Goal: Task Accomplishment & Management: Manage account settings

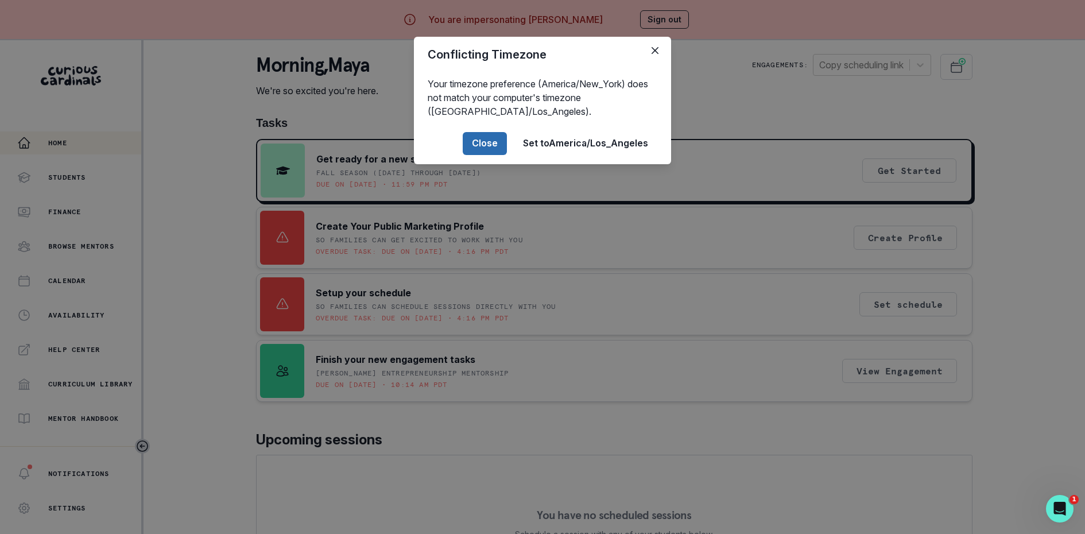
click at [501, 140] on button "Close" at bounding box center [485, 143] width 44 height 23
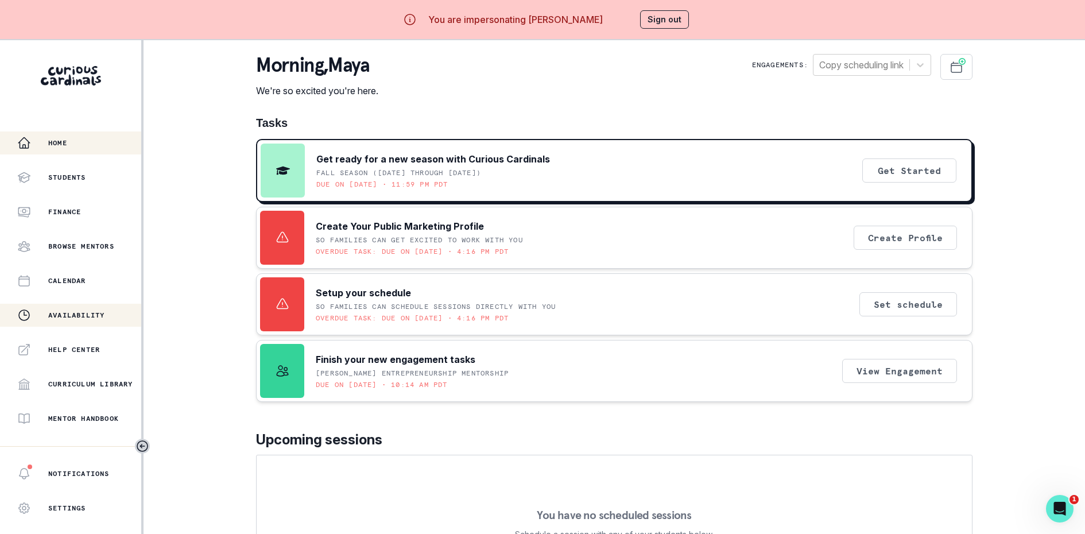
click at [68, 319] on p "Availability" at bounding box center [76, 315] width 56 height 9
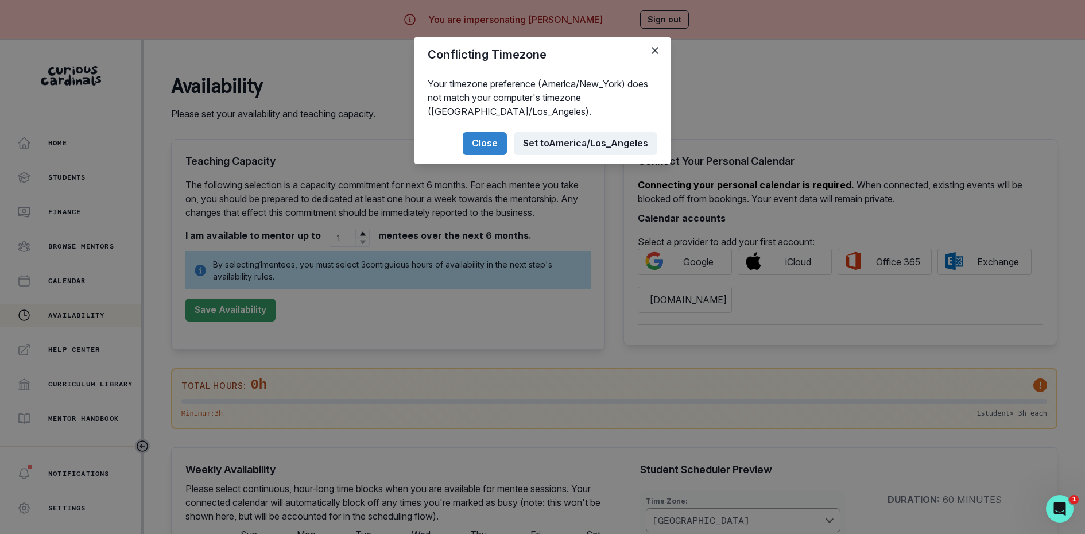
click at [560, 146] on button "Set to [GEOGRAPHIC_DATA]/Los_Angeles" at bounding box center [586, 143] width 144 height 23
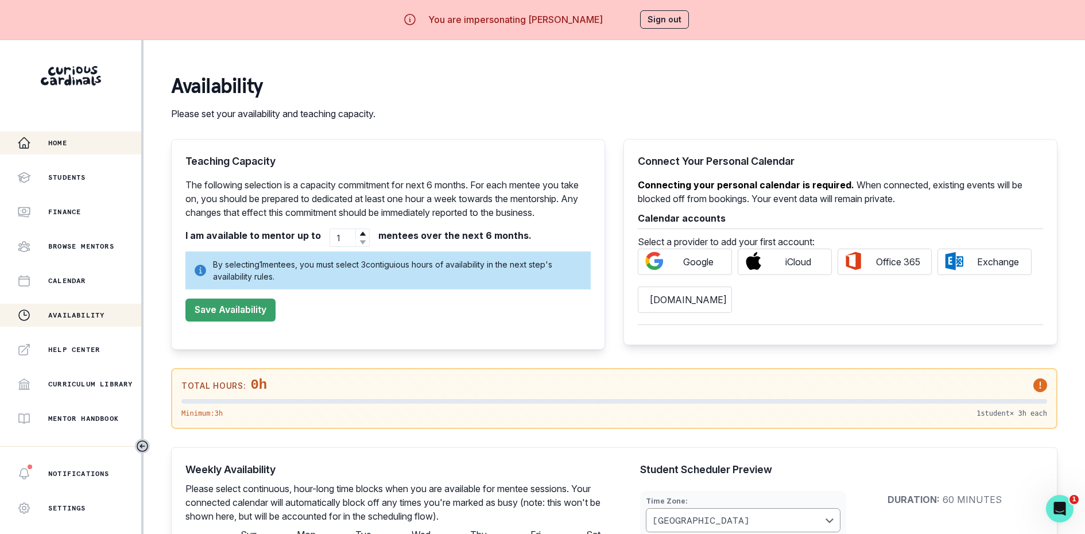
click at [64, 151] on button "Home" at bounding box center [70, 142] width 141 height 23
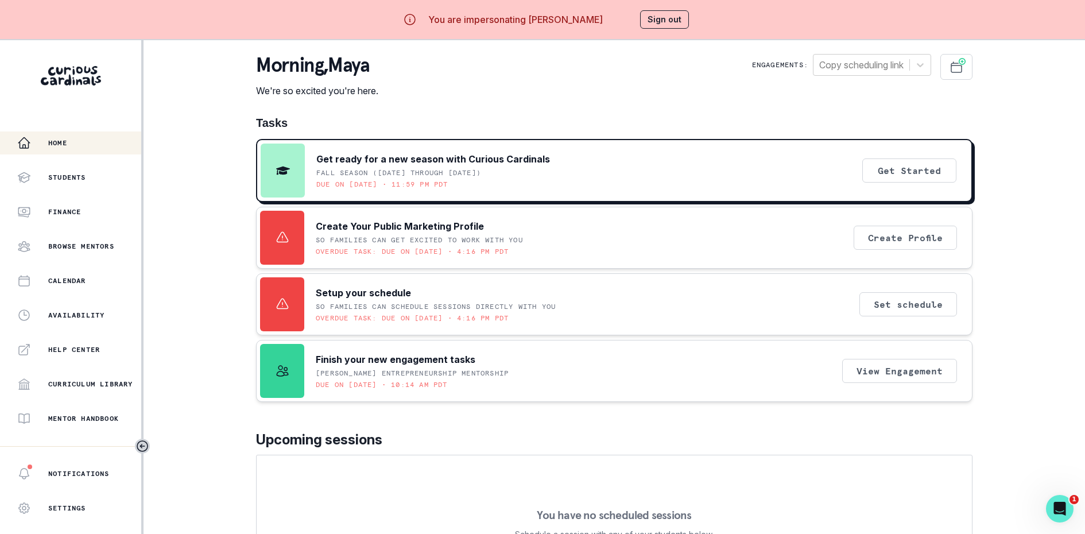
scroll to position [21, 0]
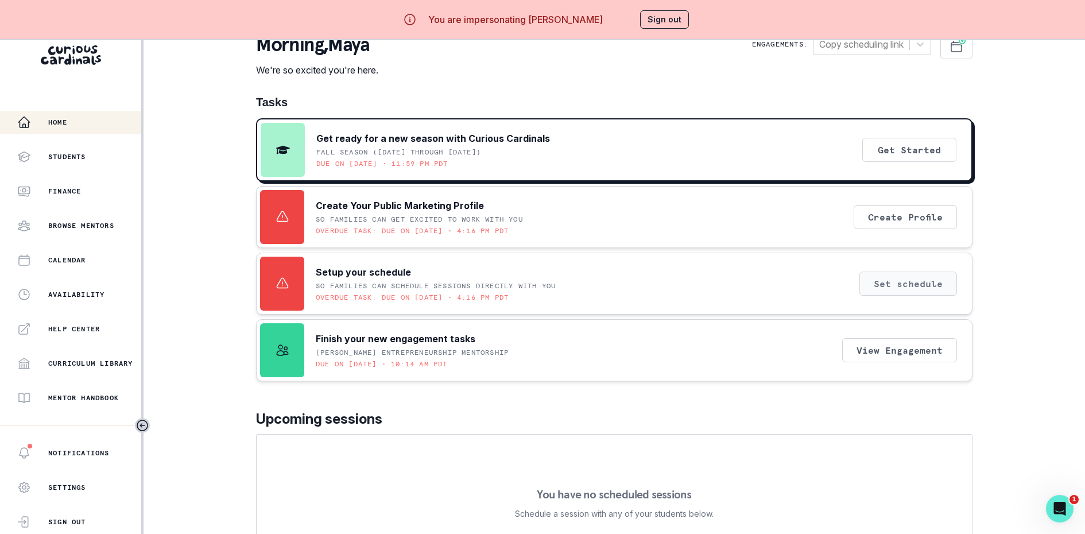
click at [910, 281] on button "Set schedule" at bounding box center [908, 284] width 98 height 24
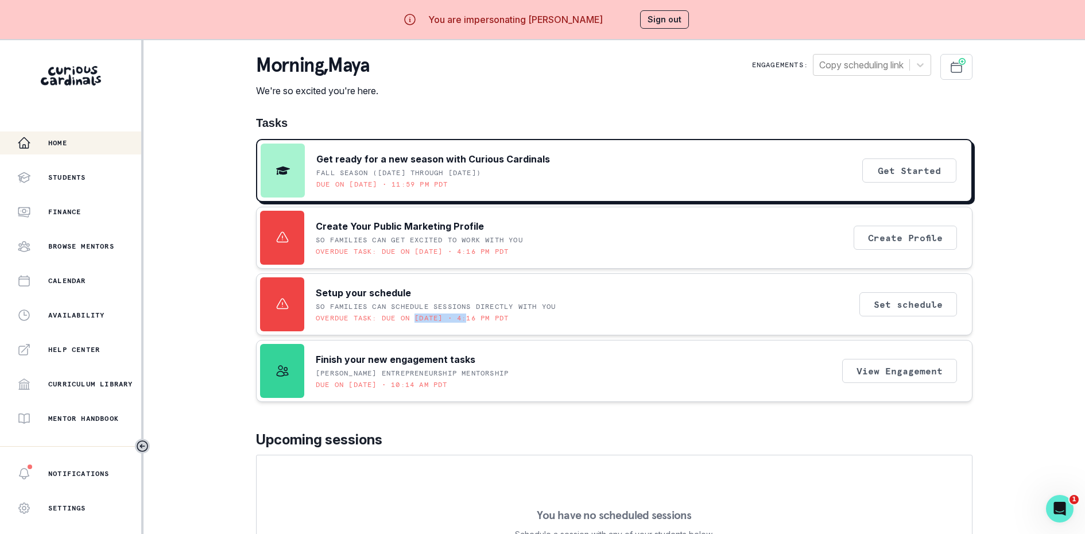
drag, startPoint x: 420, startPoint y: 316, endPoint x: 471, endPoint y: 316, distance: 51.7
click at [471, 316] on p "Overdue task: Due on [DATE] • 4:16 PM PDT" at bounding box center [412, 317] width 193 height 9
click at [502, 349] on div "Finish your new engagement tasks [PERSON_NAME] Entrepreneurship Mentorship Due …" at bounding box center [412, 371] width 193 height 54
click at [1052, 292] on div "Home Students Finance Browse Mentors Calendar Availability Help Center Curricul…" at bounding box center [542, 307] width 1085 height 534
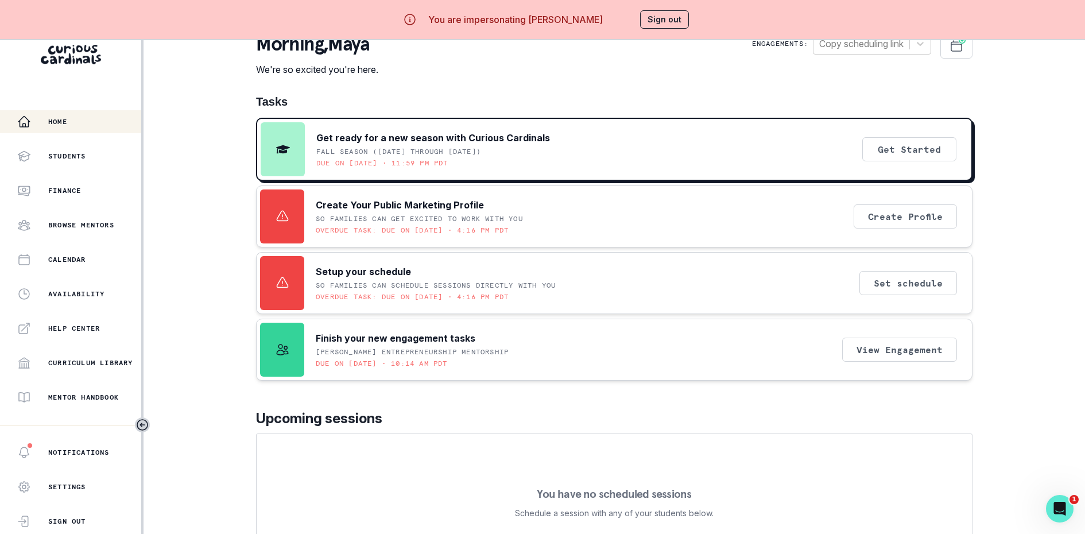
scroll to position [40, 0]
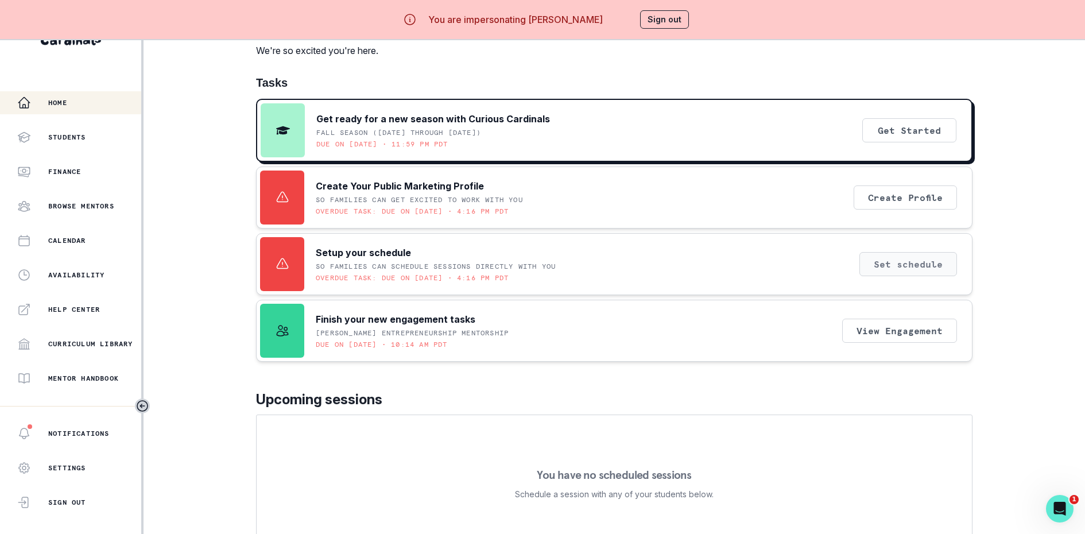
click at [921, 267] on button "Set schedule" at bounding box center [908, 264] width 98 height 24
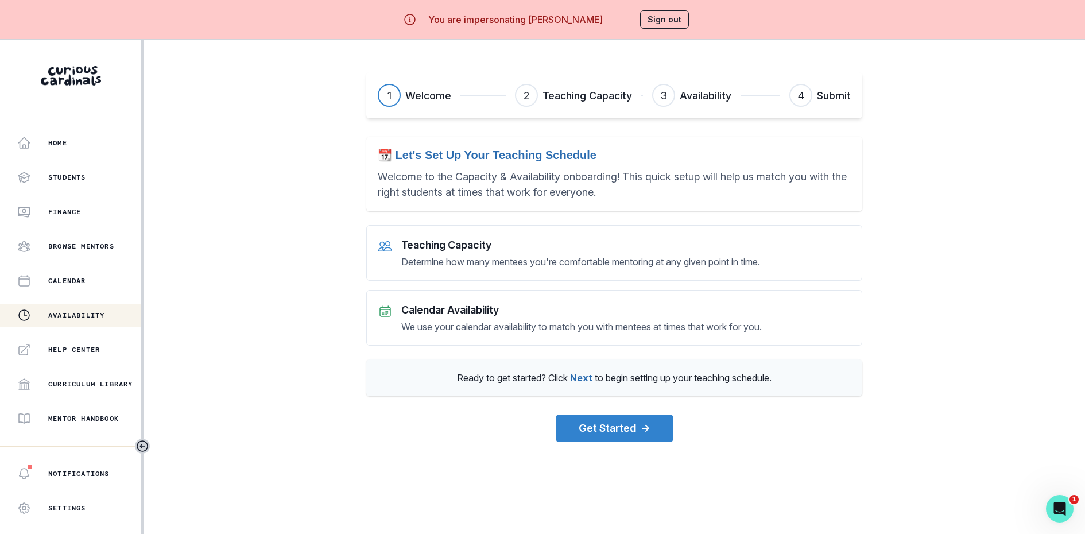
click at [657, 20] on button "Sign out" at bounding box center [664, 19] width 49 height 18
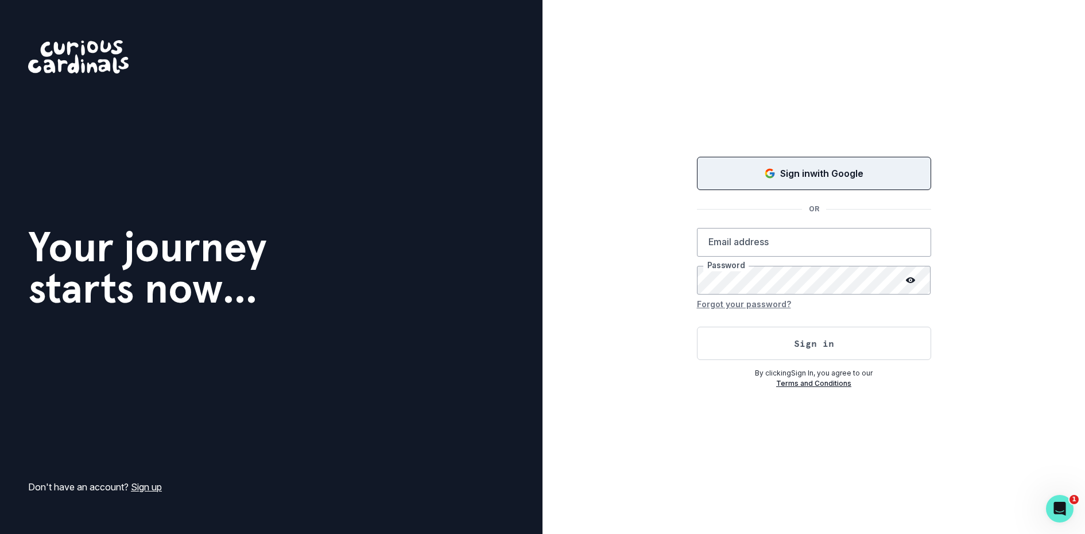
click at [807, 175] on p "Sign in with Google" at bounding box center [821, 173] width 83 height 14
